Goal: Task Accomplishment & Management: Manage account settings

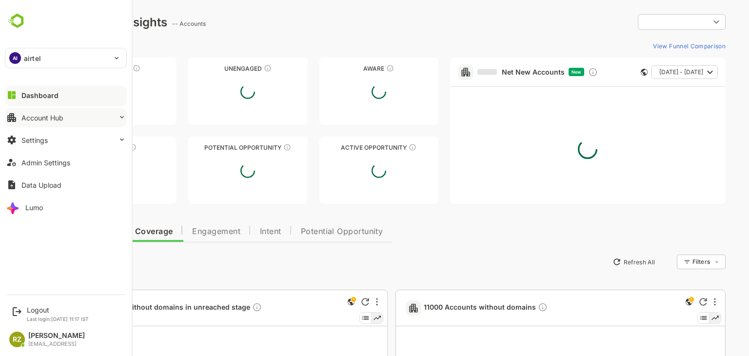
type input "**********"
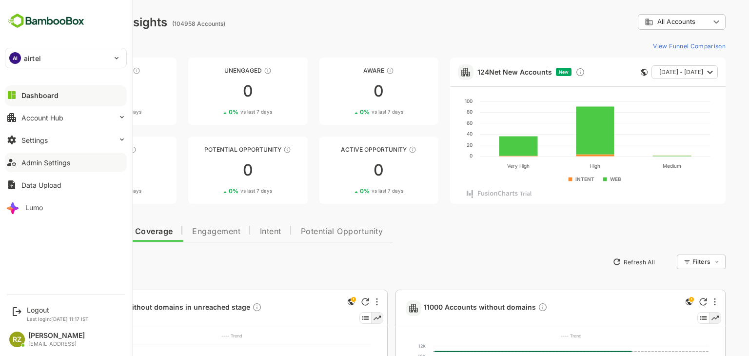
click at [69, 160] on div "Admin Settings" at bounding box center [45, 163] width 49 height 8
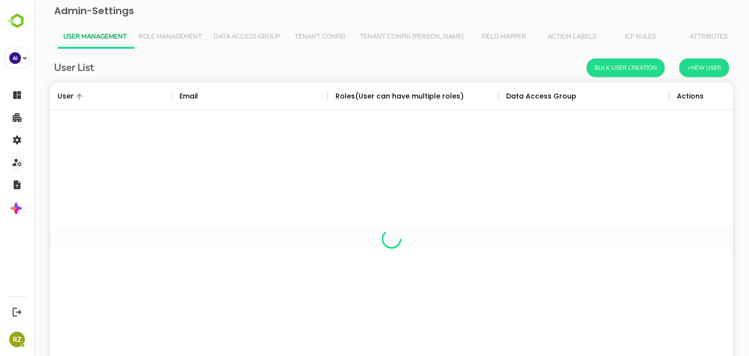
scroll to position [279, 669]
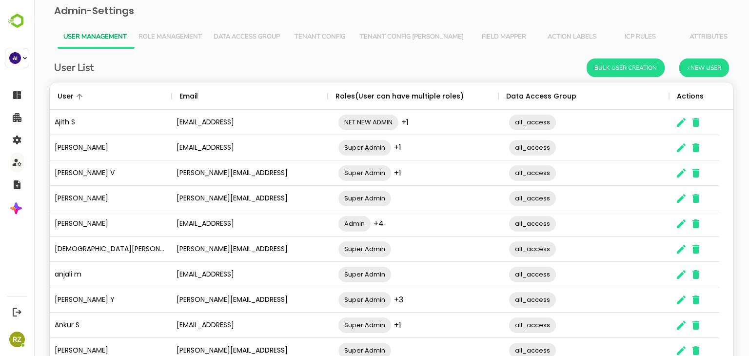
click at [411, 40] on span "Tenant Config [PERSON_NAME]" at bounding box center [412, 37] width 104 height 8
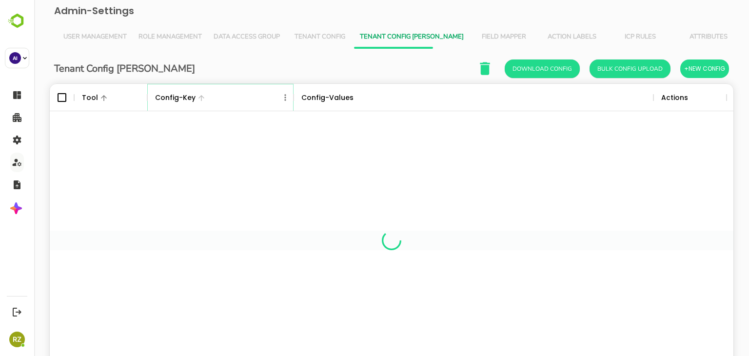
click at [285, 98] on icon "Menu" at bounding box center [285, 98] width 10 height 10
click at [259, 167] on li "Filter" at bounding box center [257, 169] width 67 height 18
select select "*********"
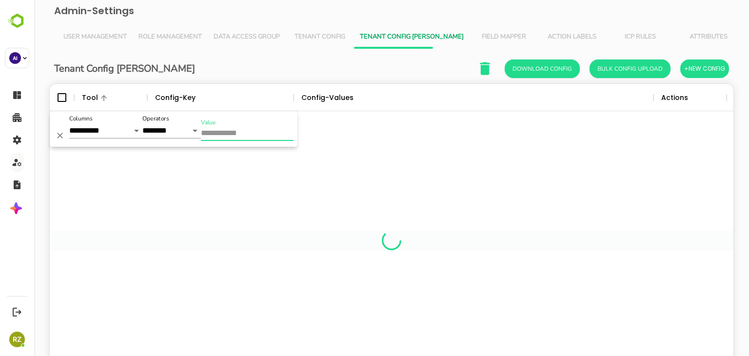
click at [256, 133] on input "Value" at bounding box center [247, 134] width 93 height 14
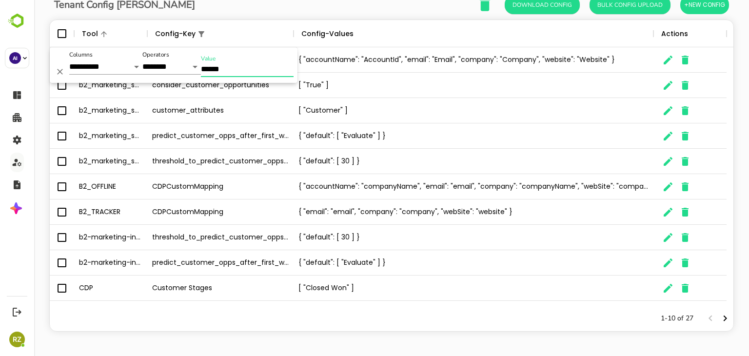
scroll to position [0, 0]
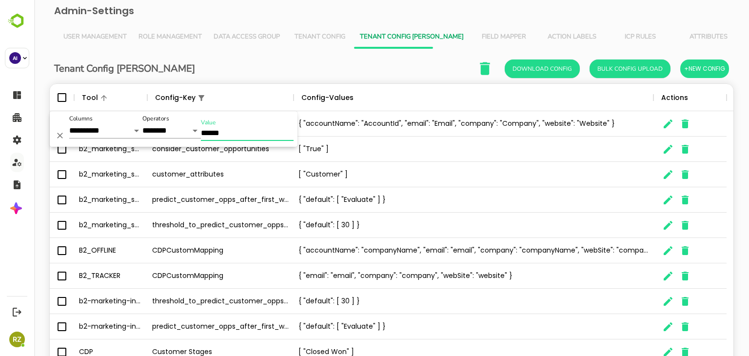
click at [218, 130] on input "******" at bounding box center [247, 134] width 93 height 14
type input "******"
click at [107, 130] on select "**********" at bounding box center [105, 131] width 73 height 16
select select "*********"
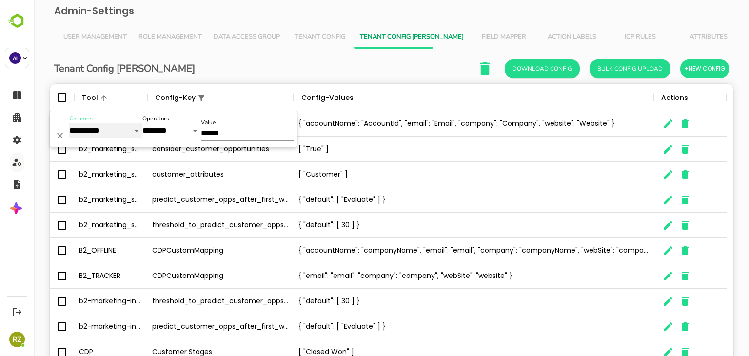
click at [69, 123] on select "**********" at bounding box center [105, 131] width 73 height 16
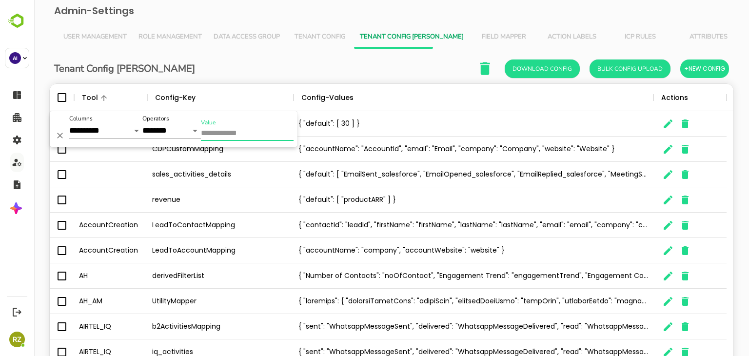
click at [209, 131] on input "Value" at bounding box center [247, 134] width 93 height 14
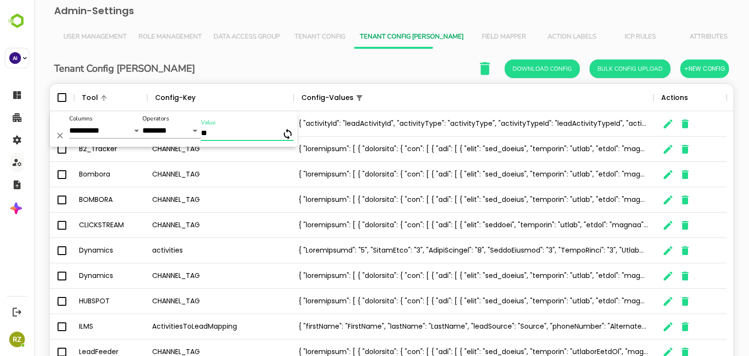
type input "*"
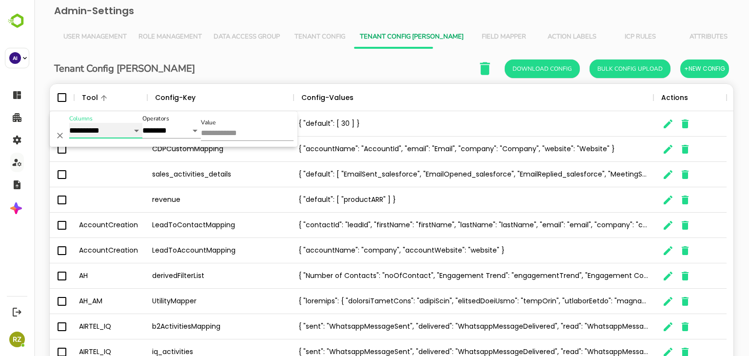
click at [116, 130] on select "**********" at bounding box center [105, 131] width 73 height 16
select select "****"
click at [69, 123] on select "**********" at bounding box center [105, 131] width 73 height 16
click at [235, 134] on input "Value" at bounding box center [247, 134] width 93 height 14
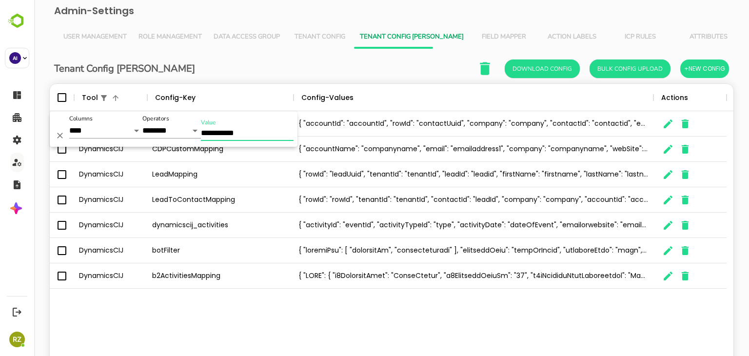
type input "**********"
click at [250, 321] on div "DynamicsCIJ ContactMapping { "accountId": "accountId", "rowId": "contactUuid", …" at bounding box center [392, 240] width 684 height 259
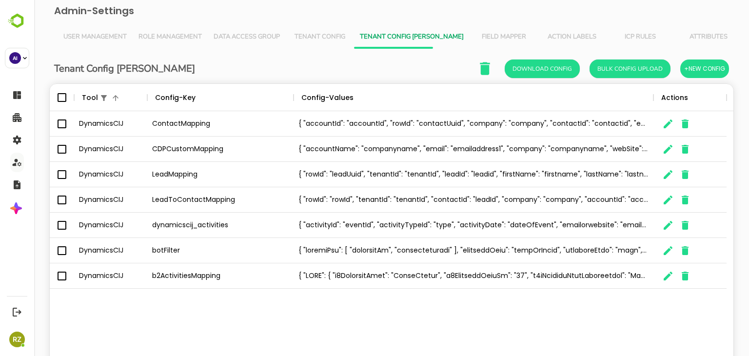
click at [353, 273] on div "The User Data" at bounding box center [474, 275] width 360 height 25
click at [358, 316] on div "DynamicsCIJ ContactMapping { "accountId": "accountId", "rowId": "contactUuid", …" at bounding box center [392, 240] width 684 height 259
click at [319, 42] on button "Tenant Config" at bounding box center [320, 36] width 68 height 23
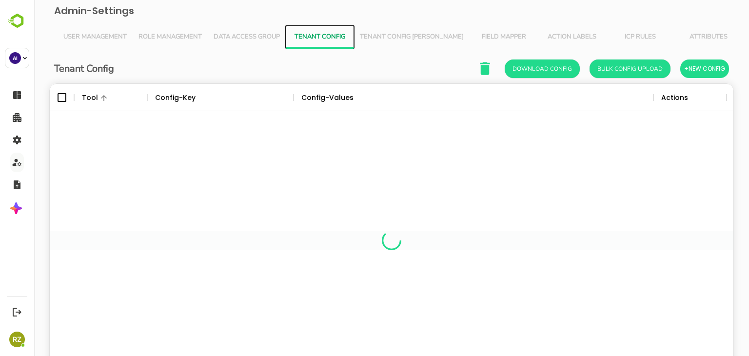
scroll to position [279, 669]
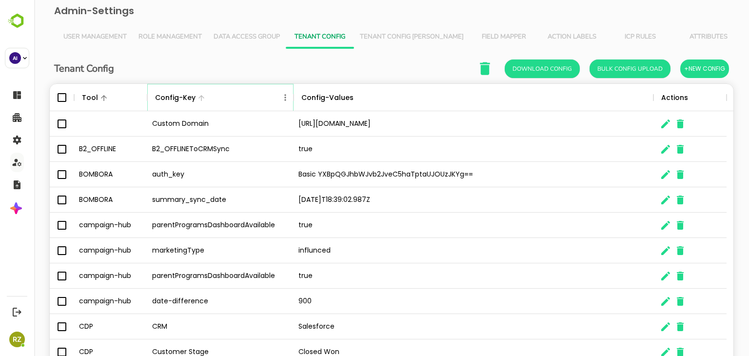
click at [284, 98] on icon "Menu" at bounding box center [285, 98] width 10 height 10
click at [347, 74] on div "Tenant Config Download Config Bulk Config Upload +New Config" at bounding box center [391, 69] width 675 height 20
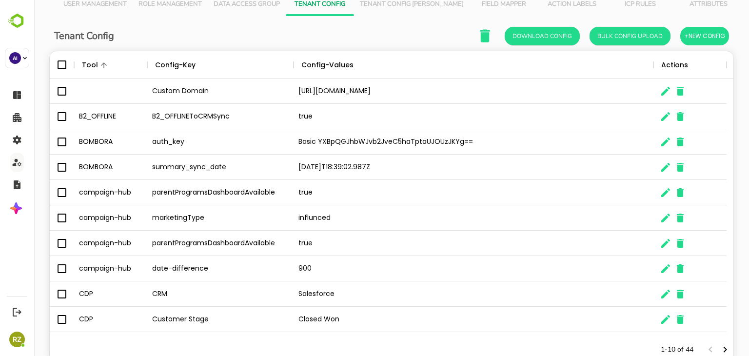
scroll to position [64, 0]
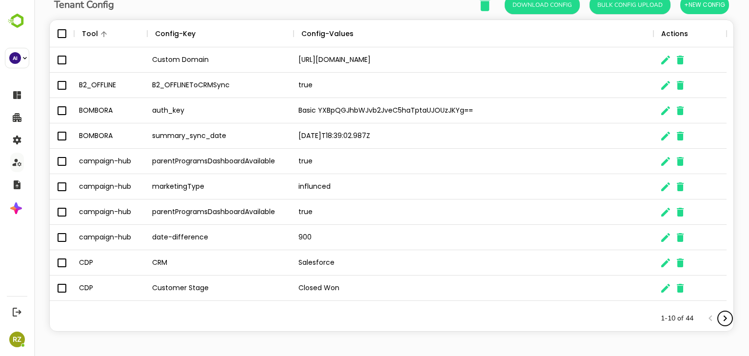
click at [719, 319] on icon "Next page" at bounding box center [725, 319] width 12 height 12
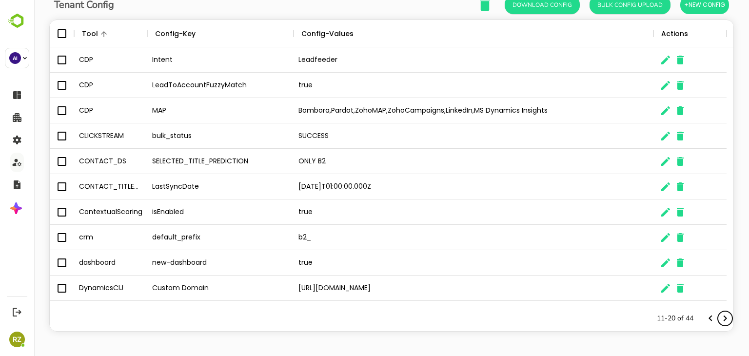
click at [719, 315] on icon "Next page" at bounding box center [725, 319] width 12 height 12
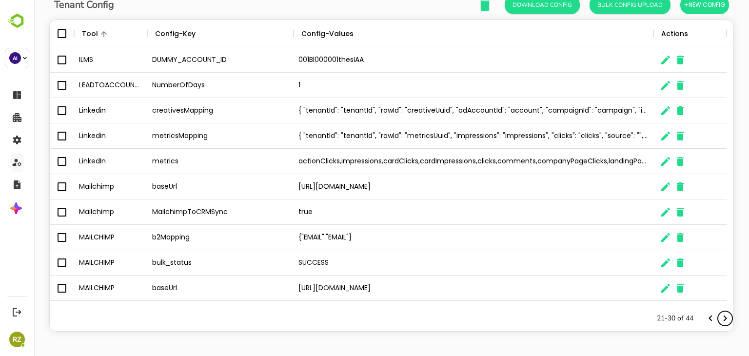
click at [719, 315] on icon "Next page" at bounding box center [725, 319] width 12 height 12
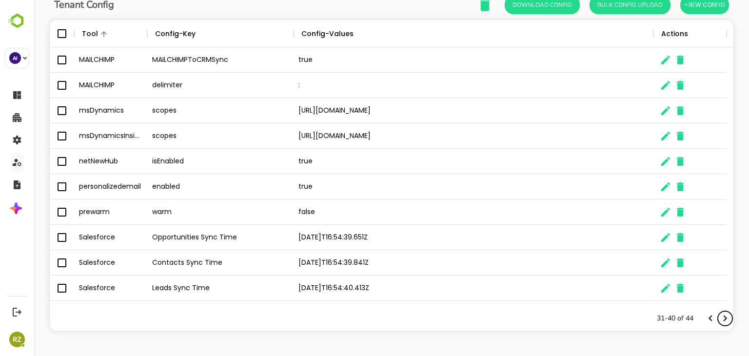
click at [719, 318] on icon "Next page" at bounding box center [725, 319] width 12 height 12
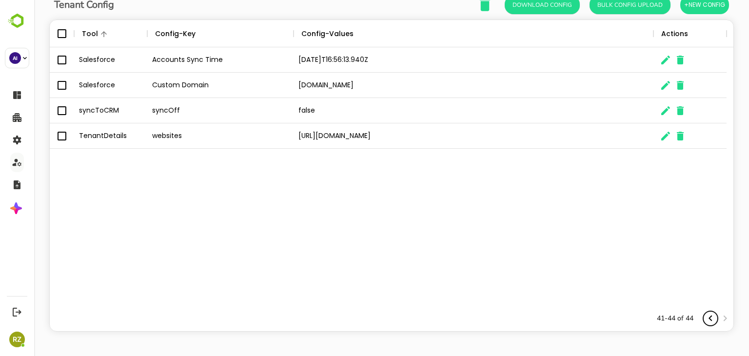
click at [705, 318] on icon "Previous page" at bounding box center [711, 319] width 12 height 12
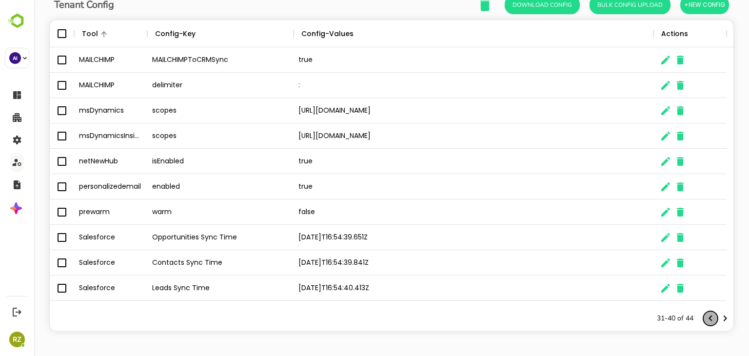
click at [705, 319] on icon "Previous page" at bounding box center [711, 319] width 12 height 12
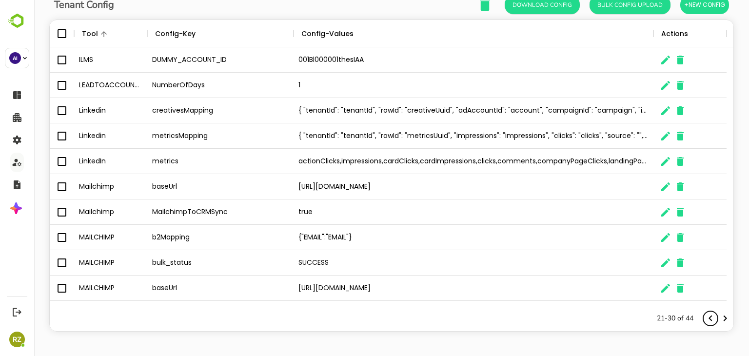
click at [705, 319] on icon "Previous page" at bounding box center [711, 319] width 12 height 12
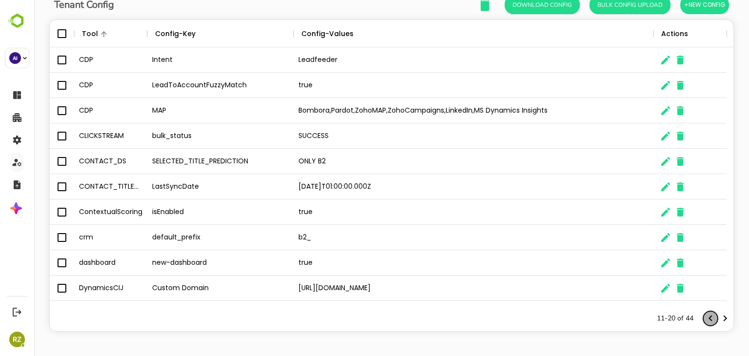
click at [705, 319] on icon "Previous page" at bounding box center [711, 319] width 12 height 12
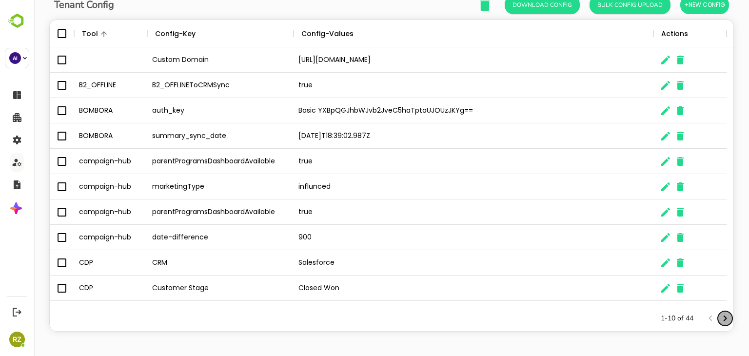
click at [719, 318] on icon "Next page" at bounding box center [725, 319] width 12 height 12
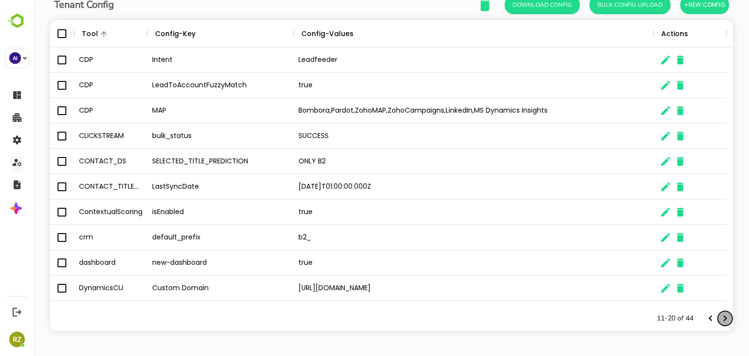
click at [719, 318] on icon "Next page" at bounding box center [725, 319] width 12 height 12
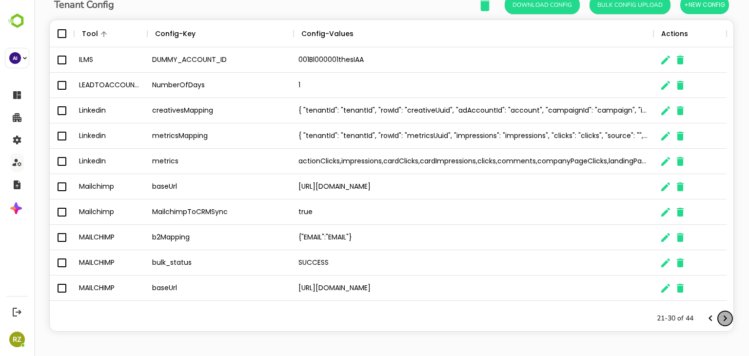
click at [719, 315] on icon "Next page" at bounding box center [725, 319] width 12 height 12
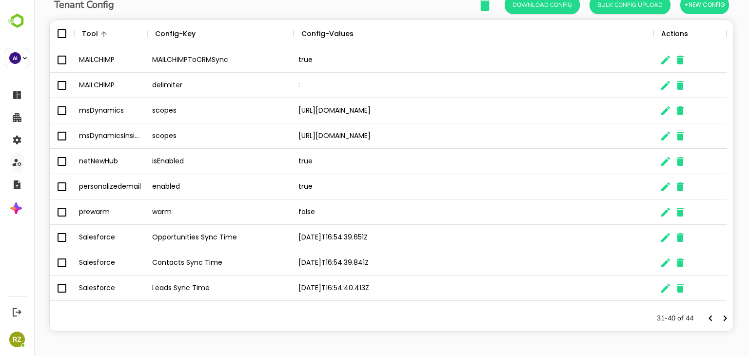
drag, startPoint x: 477, startPoint y: 109, endPoint x: 298, endPoint y: 116, distance: 178.2
click at [298, 116] on div "[URL][DOMAIN_NAME]" at bounding box center [474, 110] width 360 height 25
copy div "[URL][DOMAIN_NAME]"
drag, startPoint x: 445, startPoint y: 135, endPoint x: 300, endPoint y: 134, distance: 144.9
click at [300, 134] on div "[URL][DOMAIN_NAME]" at bounding box center [474, 135] width 360 height 25
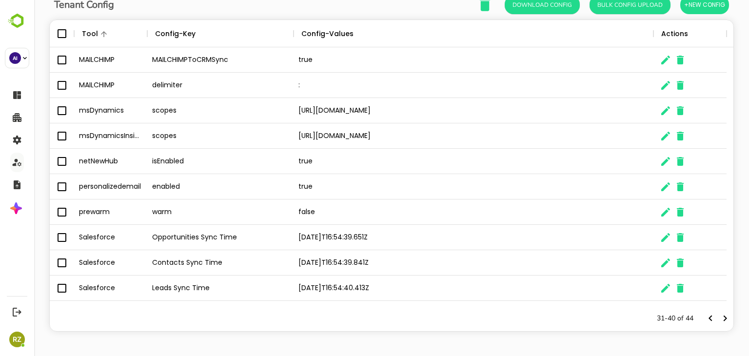
drag, startPoint x: 300, startPoint y: 137, endPoint x: 455, endPoint y: 137, distance: 154.6
click at [455, 137] on div "[URL][DOMAIN_NAME]" at bounding box center [474, 135] width 360 height 25
copy div "[URL][DOMAIN_NAME]"
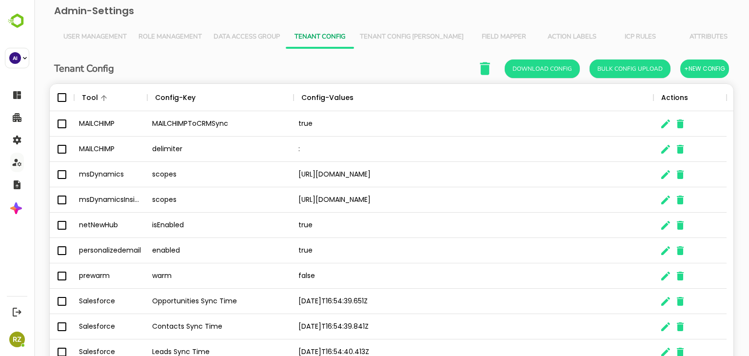
click at [368, 12] on h6 "Admin-Settings" at bounding box center [391, 10] width 699 height 21
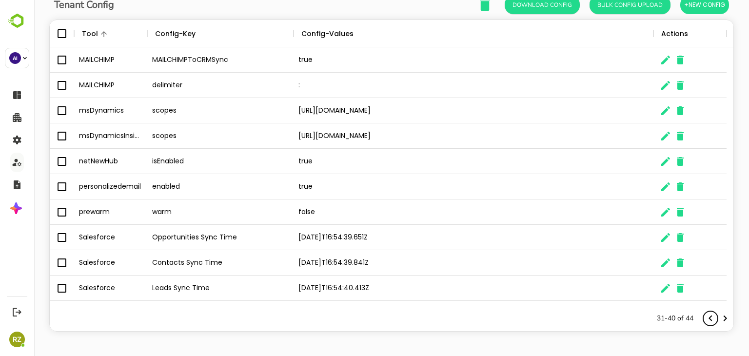
click at [705, 319] on icon "Previous page" at bounding box center [711, 319] width 12 height 12
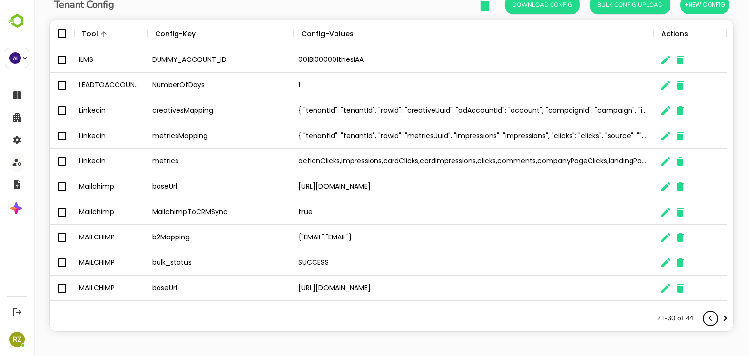
click at [705, 319] on icon "Previous page" at bounding box center [711, 319] width 12 height 12
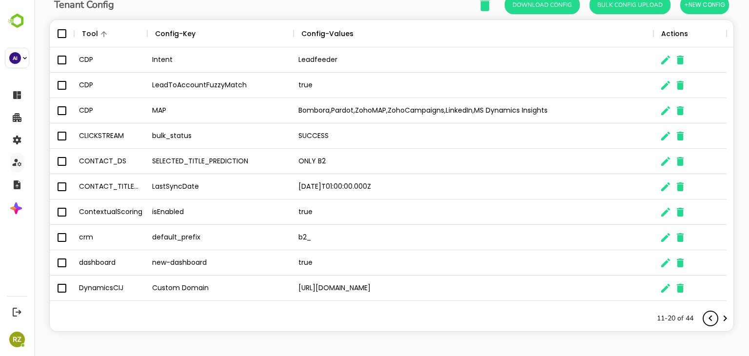
click at [705, 319] on icon "Previous page" at bounding box center [711, 319] width 12 height 12
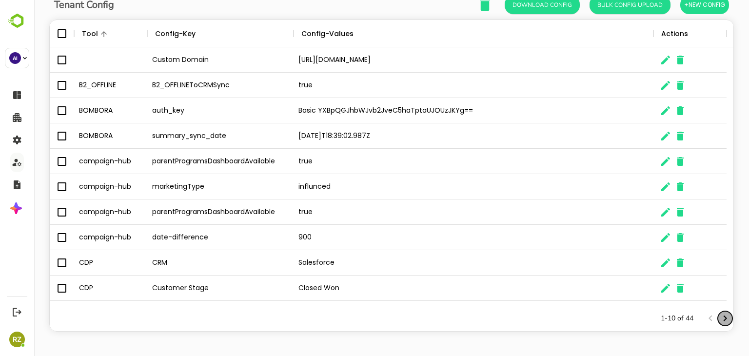
click at [724, 319] on icon "Next page" at bounding box center [725, 319] width 3 height 6
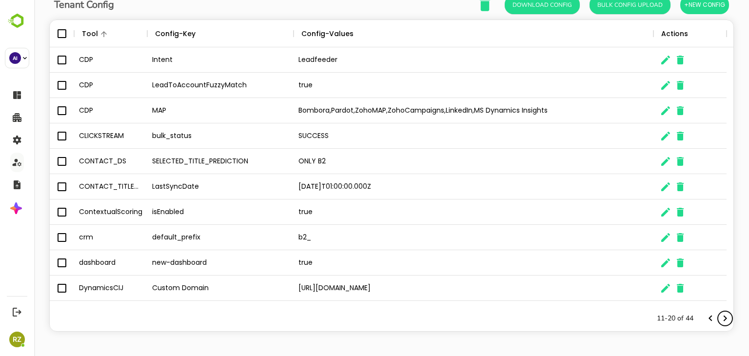
click at [724, 319] on icon "Next page" at bounding box center [725, 319] width 3 height 6
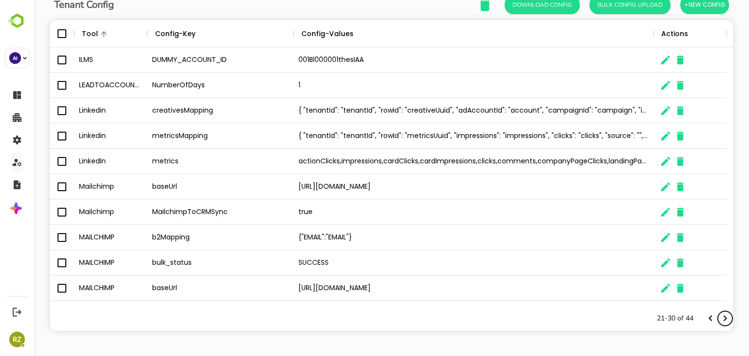
click at [724, 319] on icon "Next page" at bounding box center [725, 319] width 3 height 6
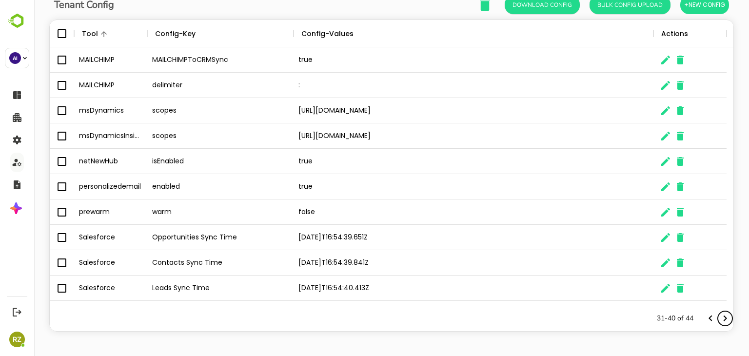
click at [724, 319] on icon "Next page" at bounding box center [725, 319] width 3 height 6
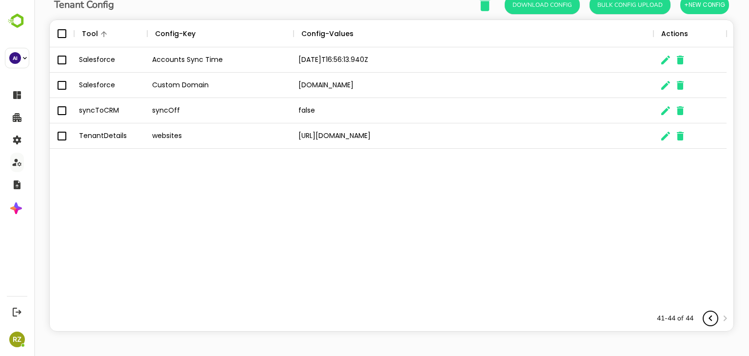
click at [705, 317] on icon "Previous page" at bounding box center [711, 319] width 12 height 12
